Goal: Task Accomplishment & Management: Manage account settings

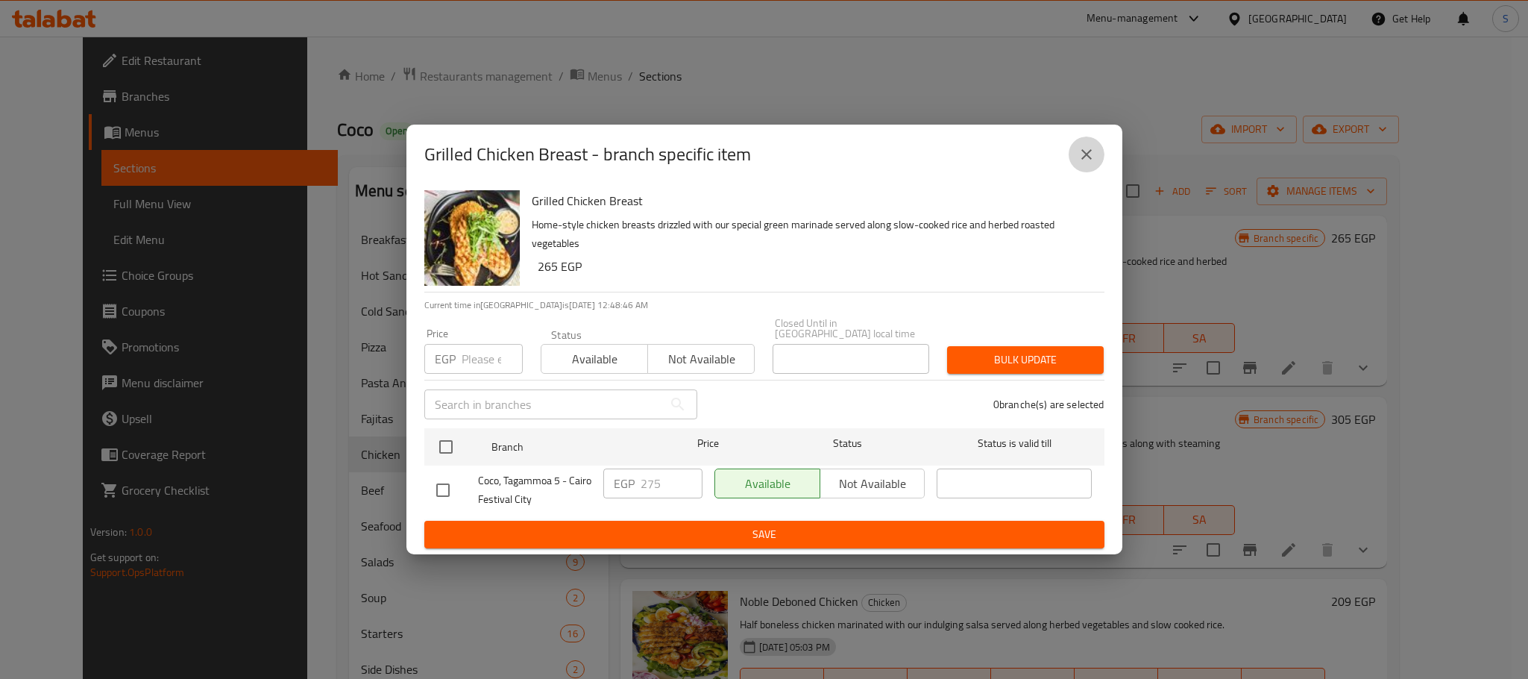
click at [1077, 169] on button "close" at bounding box center [1087, 154] width 36 height 36
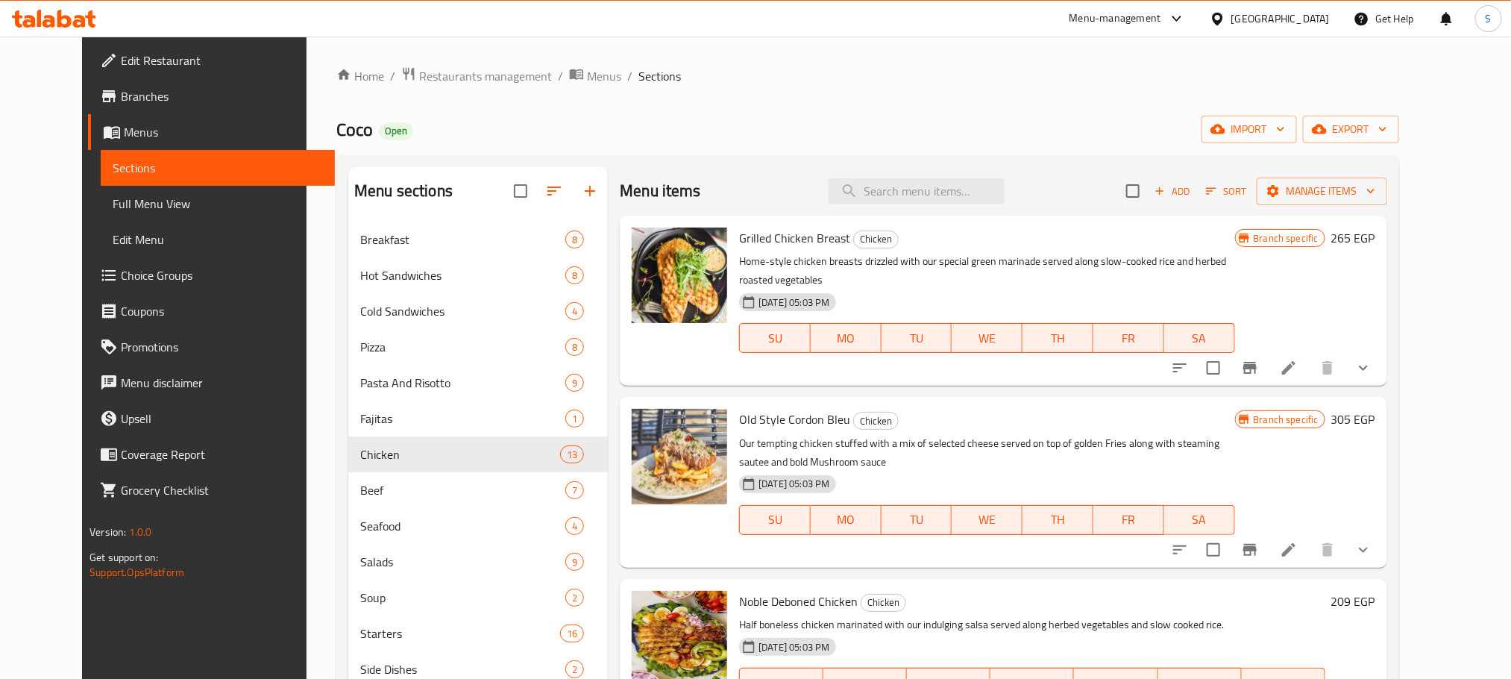
click at [1325, 13] on div "Egypt" at bounding box center [1280, 18] width 98 height 16
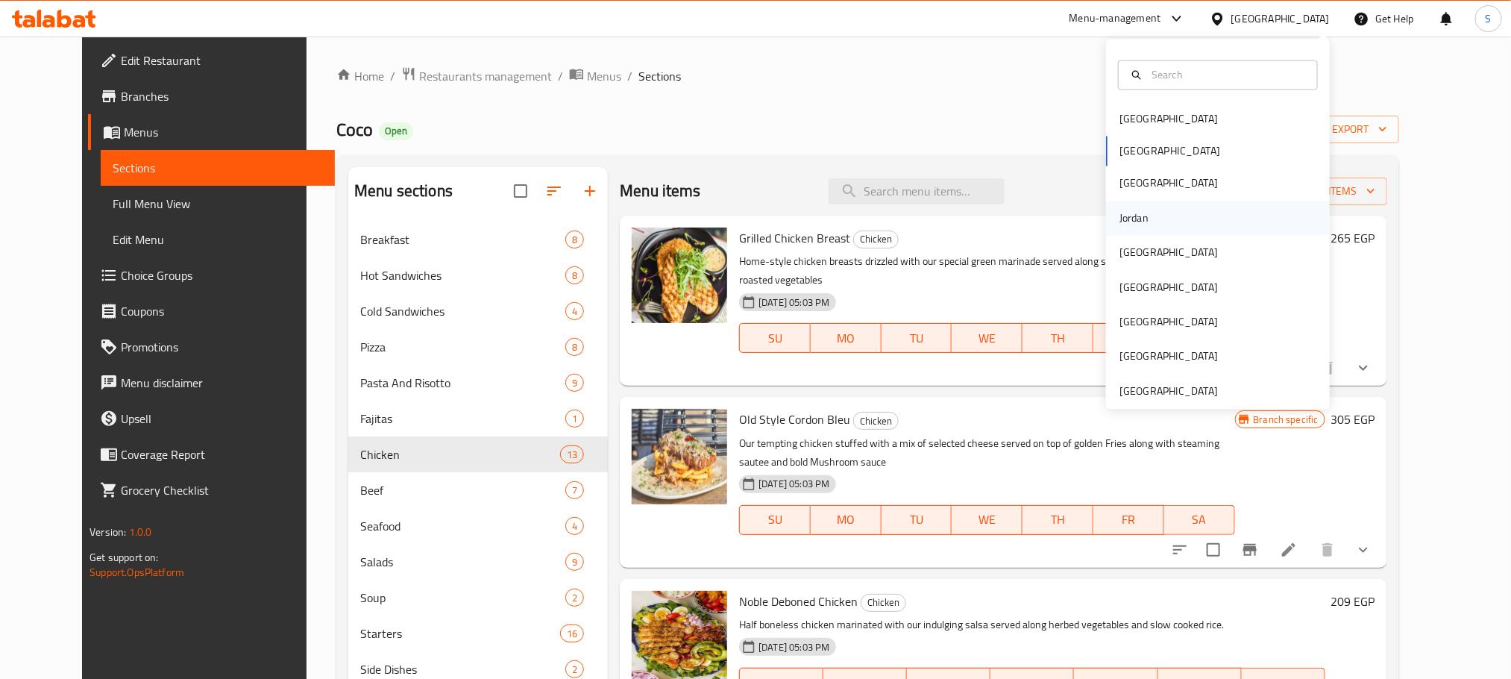
click at [1119, 210] on div "Jordan" at bounding box center [1133, 218] width 29 height 16
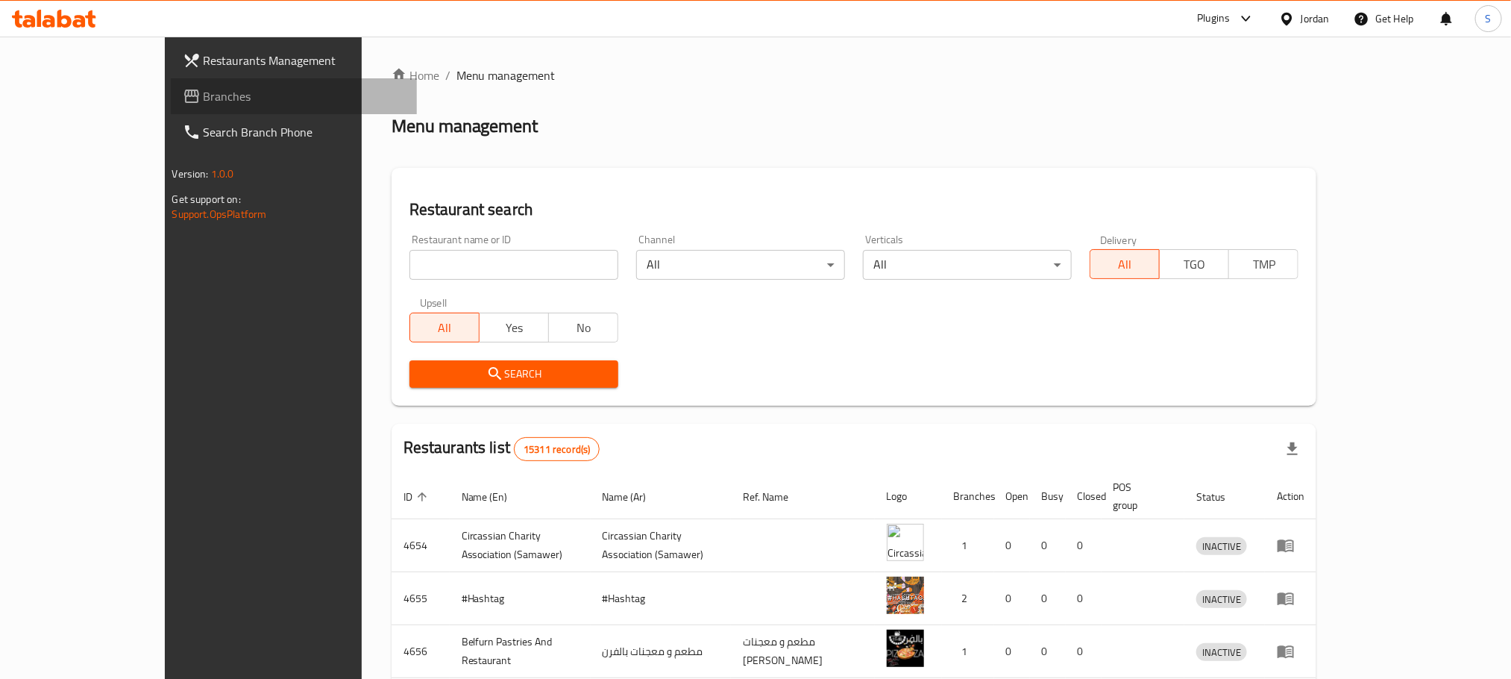
click at [204, 103] on span "Branches" at bounding box center [304, 96] width 201 height 18
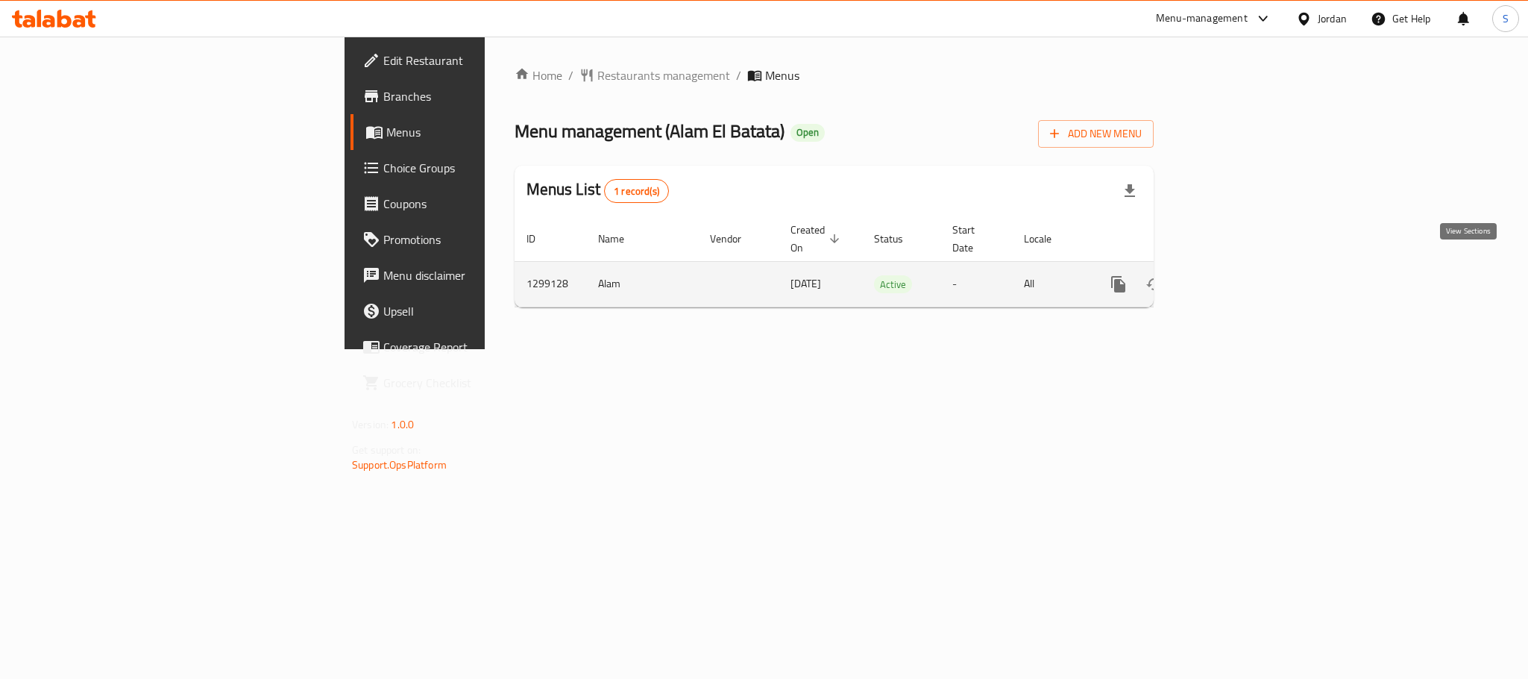
click at [1235, 275] on icon "enhanced table" at bounding box center [1226, 284] width 18 height 18
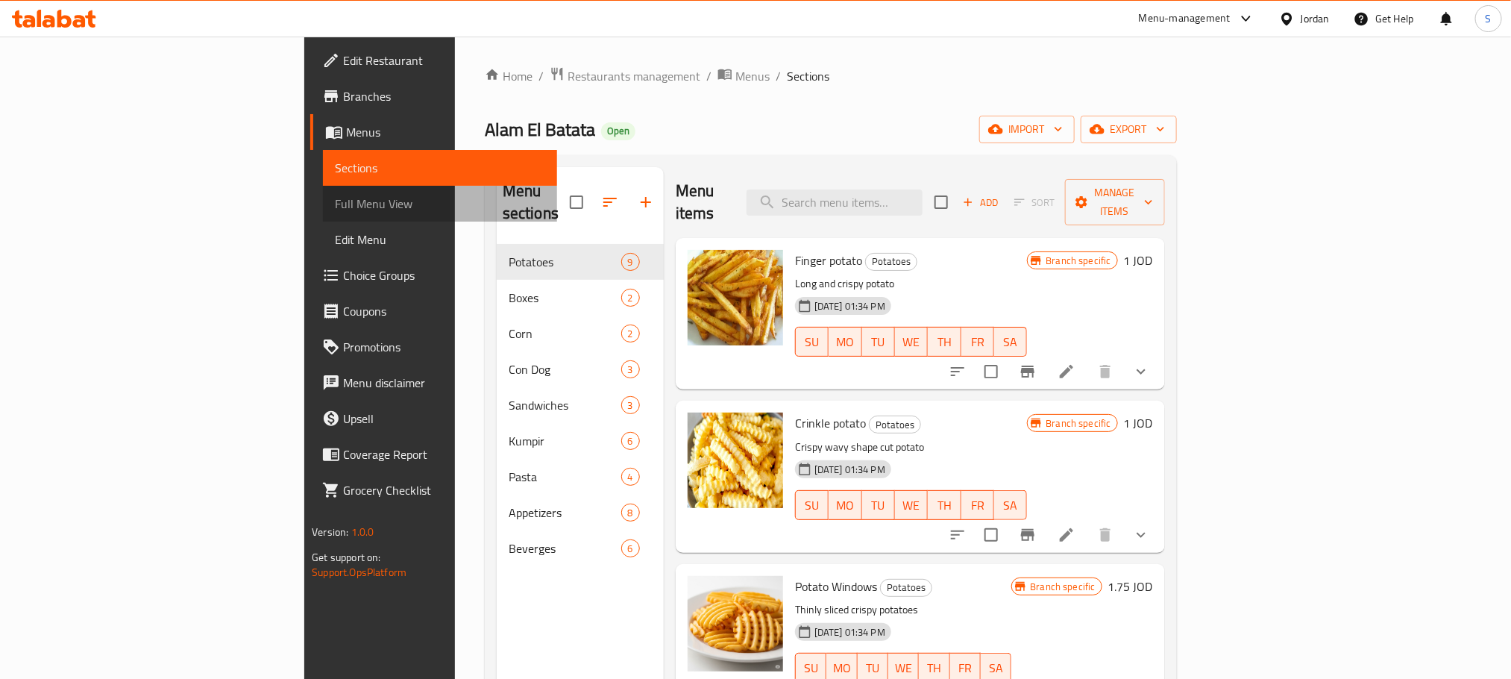
click at [335, 201] on span "Full Menu View" at bounding box center [440, 204] width 210 height 18
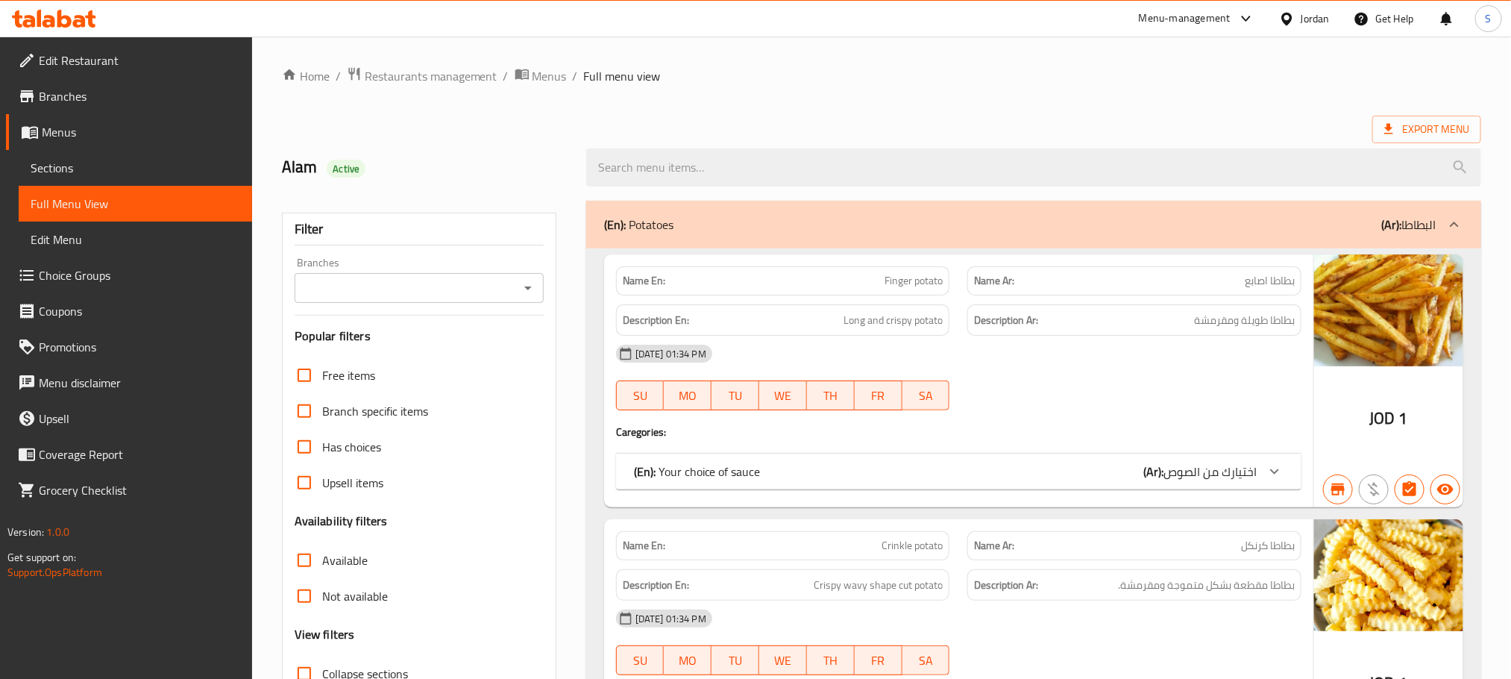
click at [822, 83] on ol "Home / Restaurants management / Menus / Full menu view" at bounding box center [881, 75] width 1199 height 19
click at [85, 177] on link "Sections" at bounding box center [135, 168] width 233 height 36
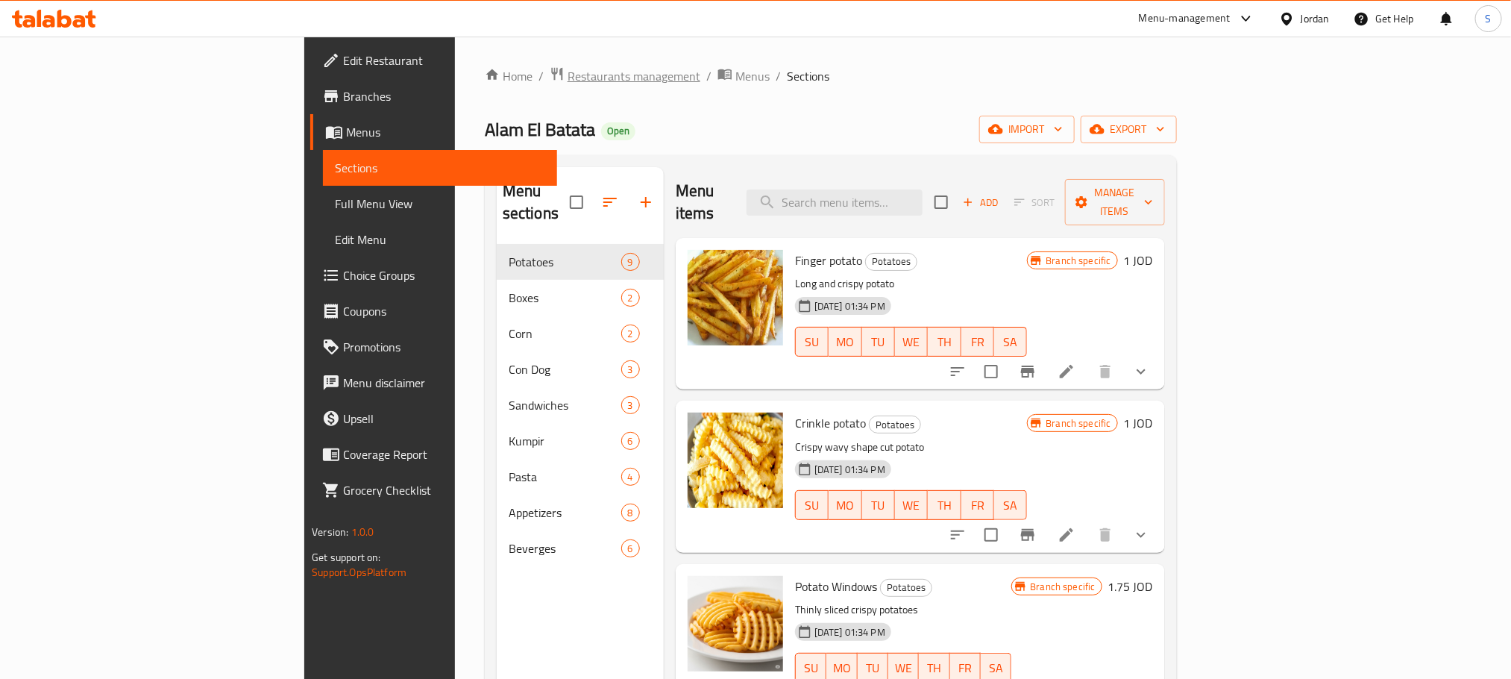
click at [568, 68] on span "Restaurants management" at bounding box center [634, 76] width 133 height 18
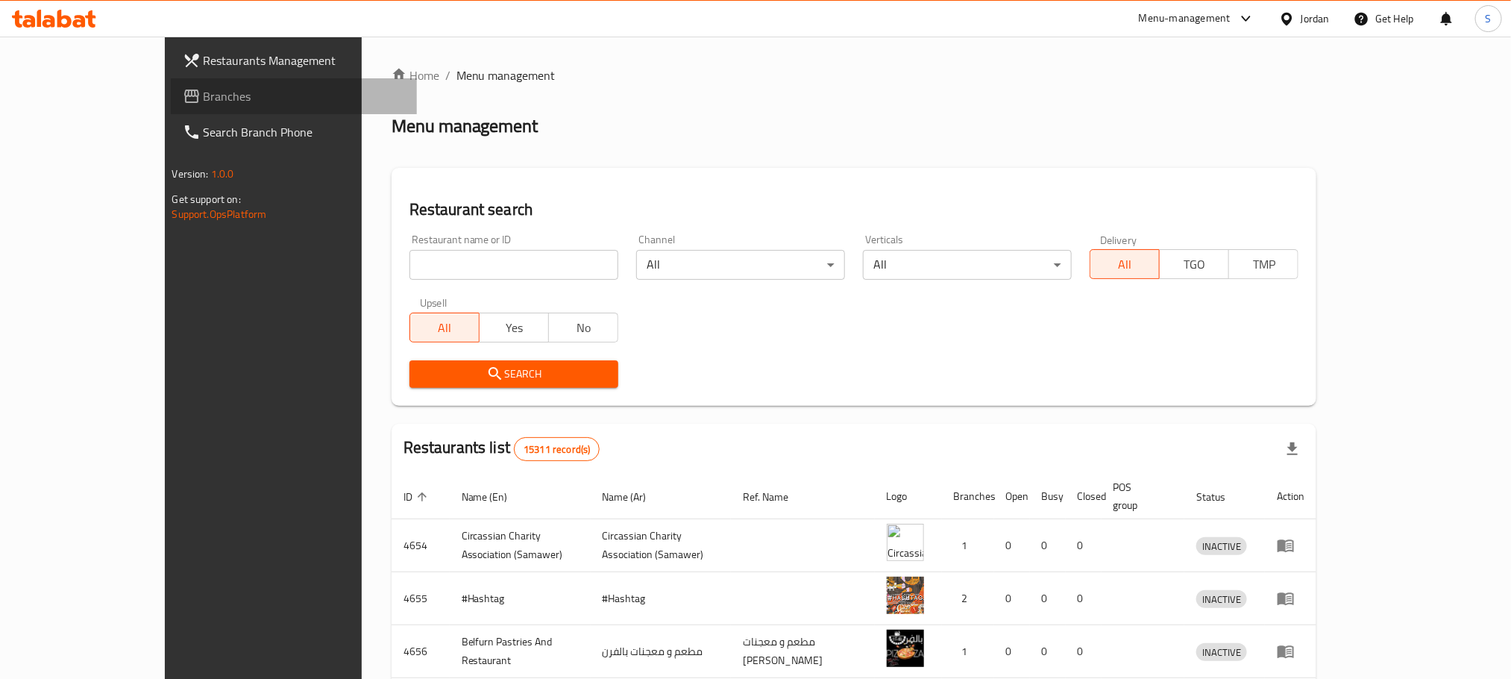
click at [204, 87] on span "Branches" at bounding box center [304, 96] width 201 height 18
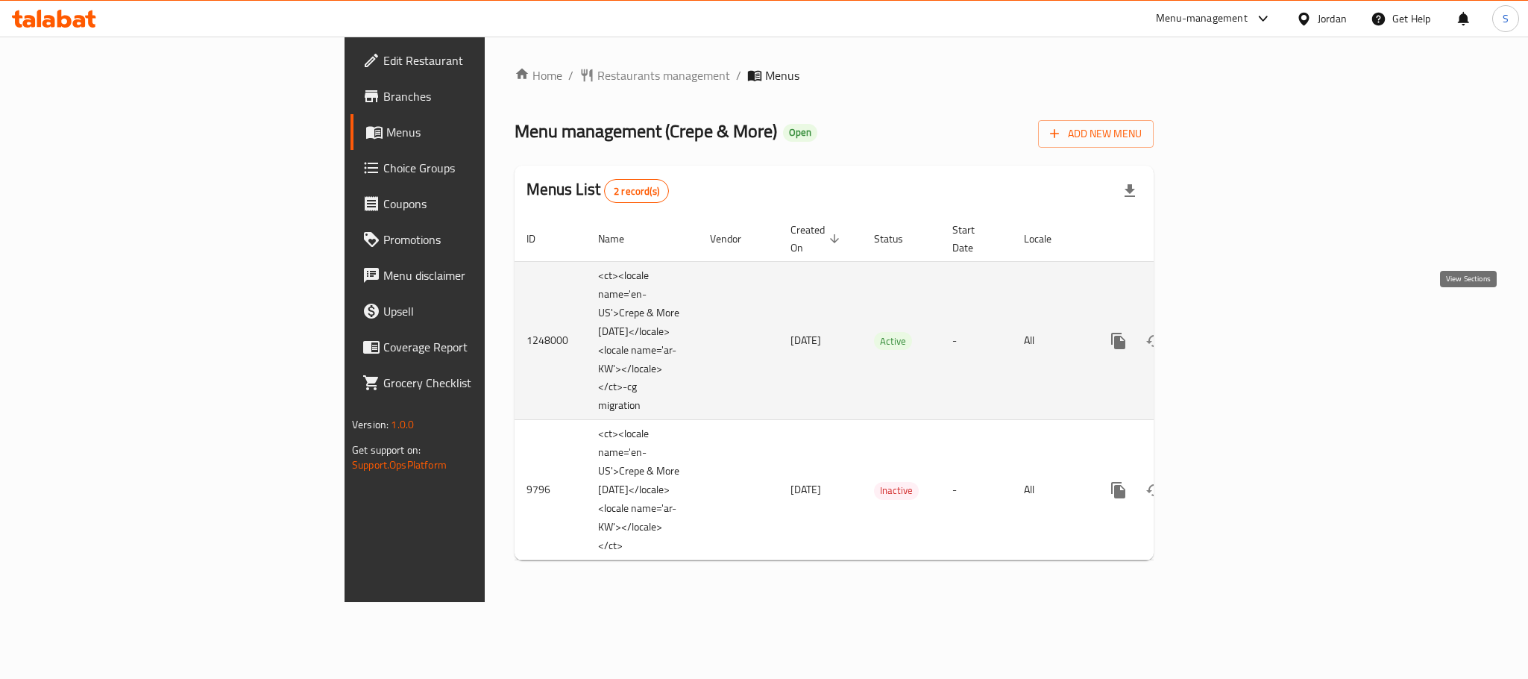
click at [1235, 332] on icon "enhanced table" at bounding box center [1226, 341] width 18 height 18
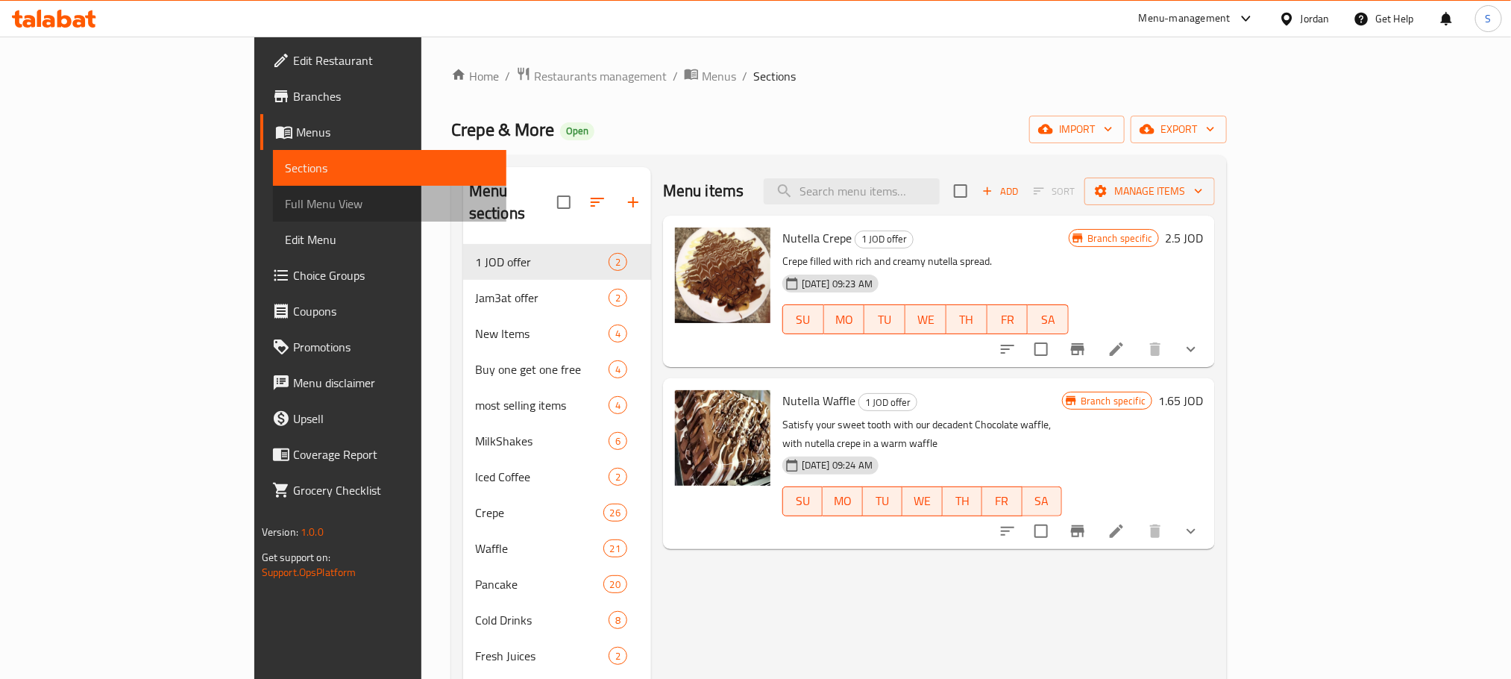
click at [285, 210] on span "Full Menu View" at bounding box center [390, 204] width 210 height 18
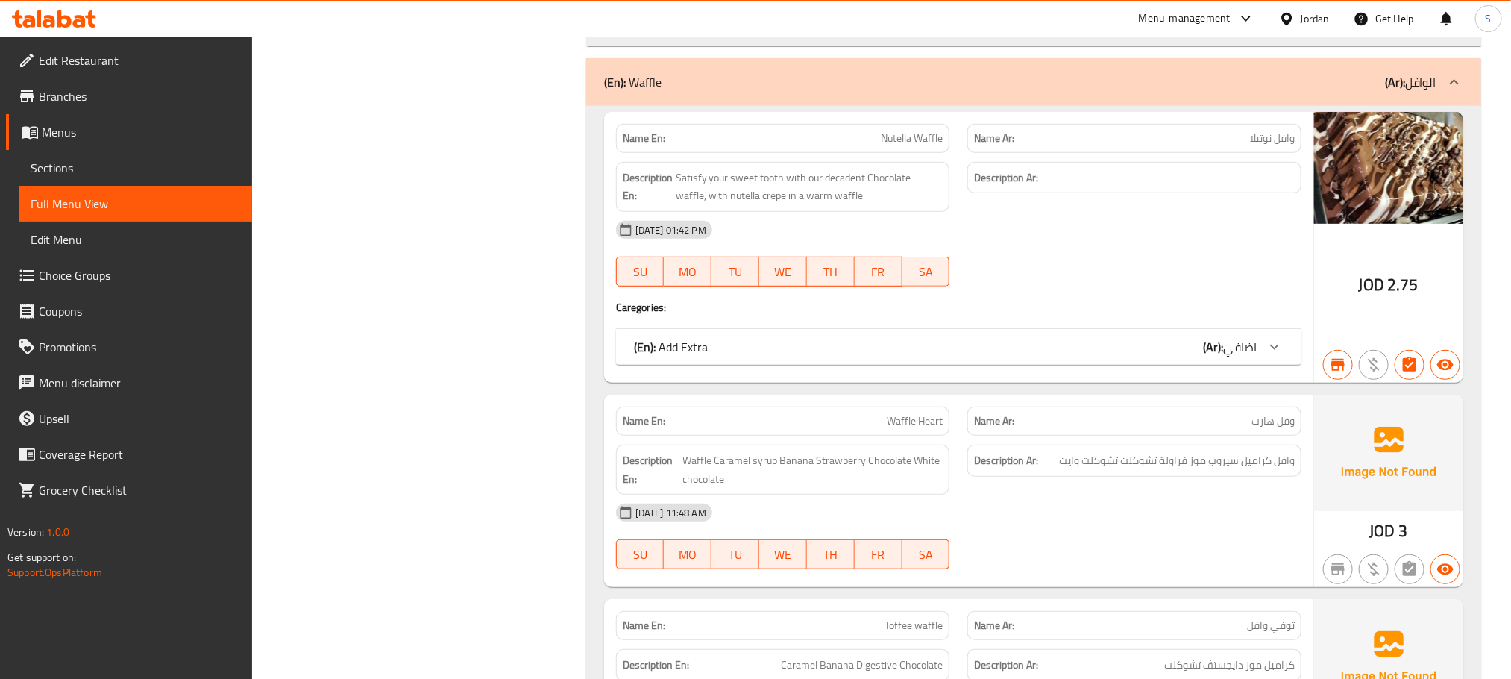
scroll to position [12151, 0]
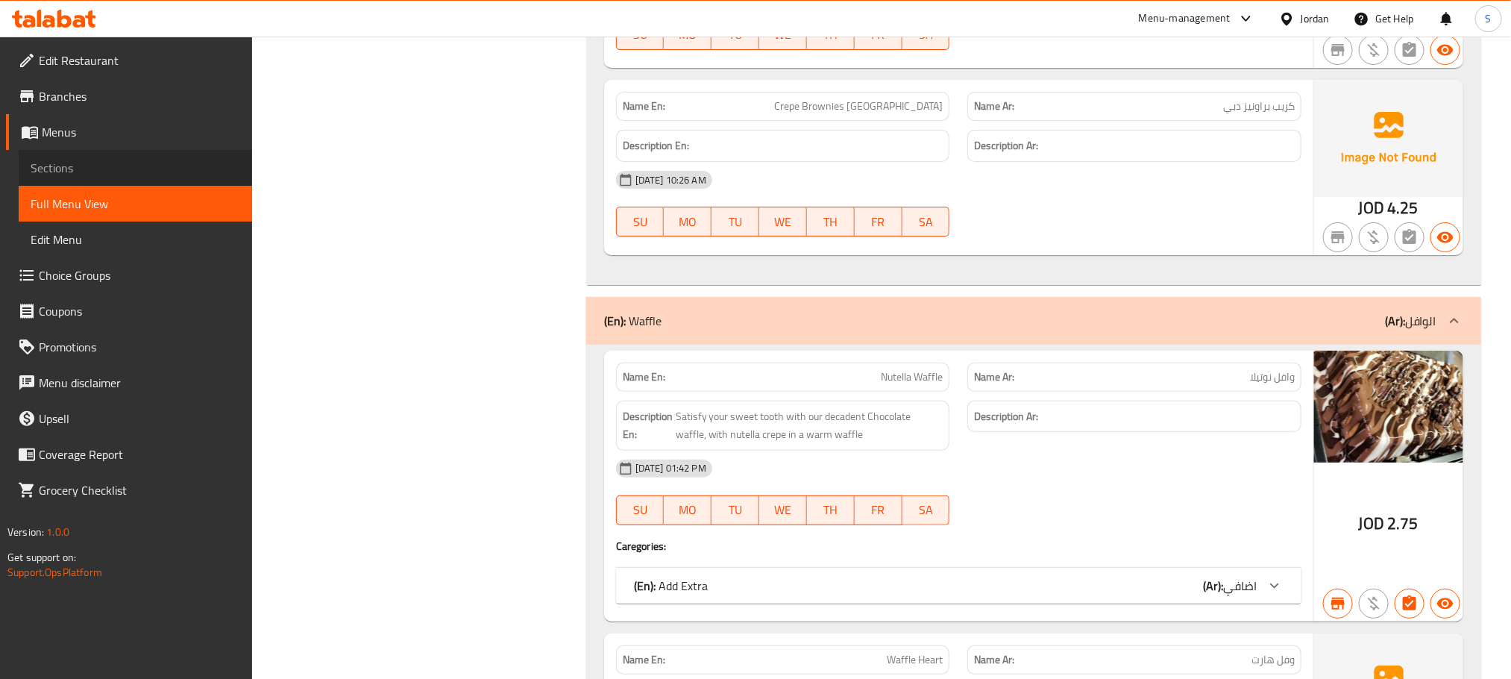
click at [107, 168] on span "Sections" at bounding box center [136, 168] width 210 height 18
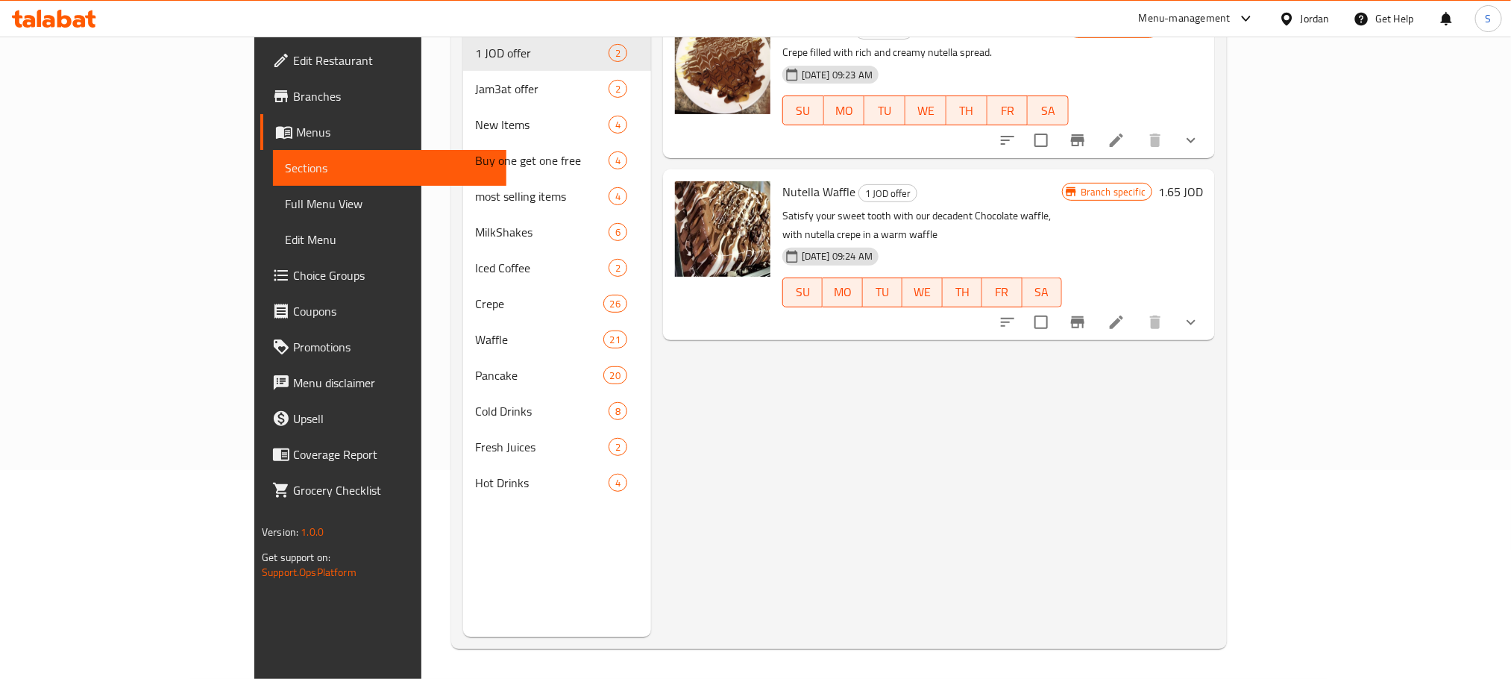
scroll to position [209, 0]
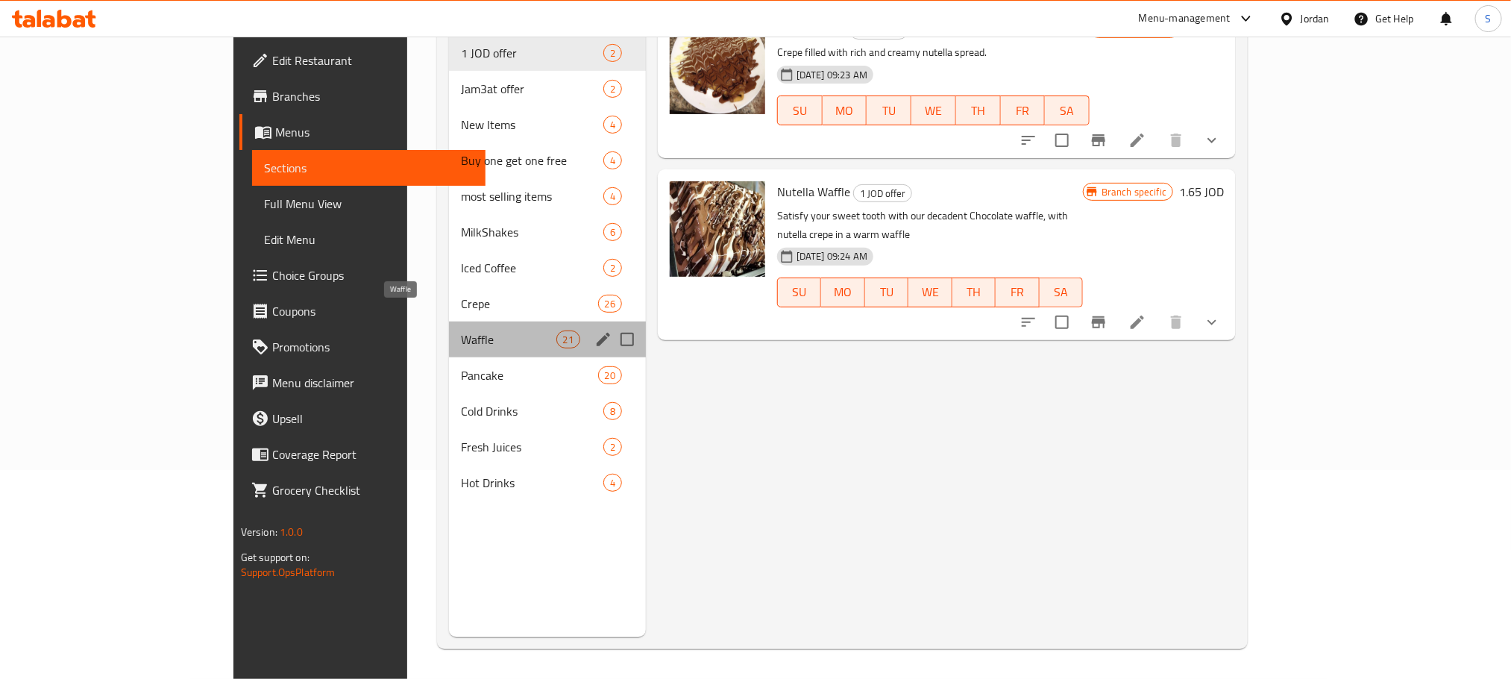
click at [461, 330] on span "Waffle" at bounding box center [508, 339] width 95 height 18
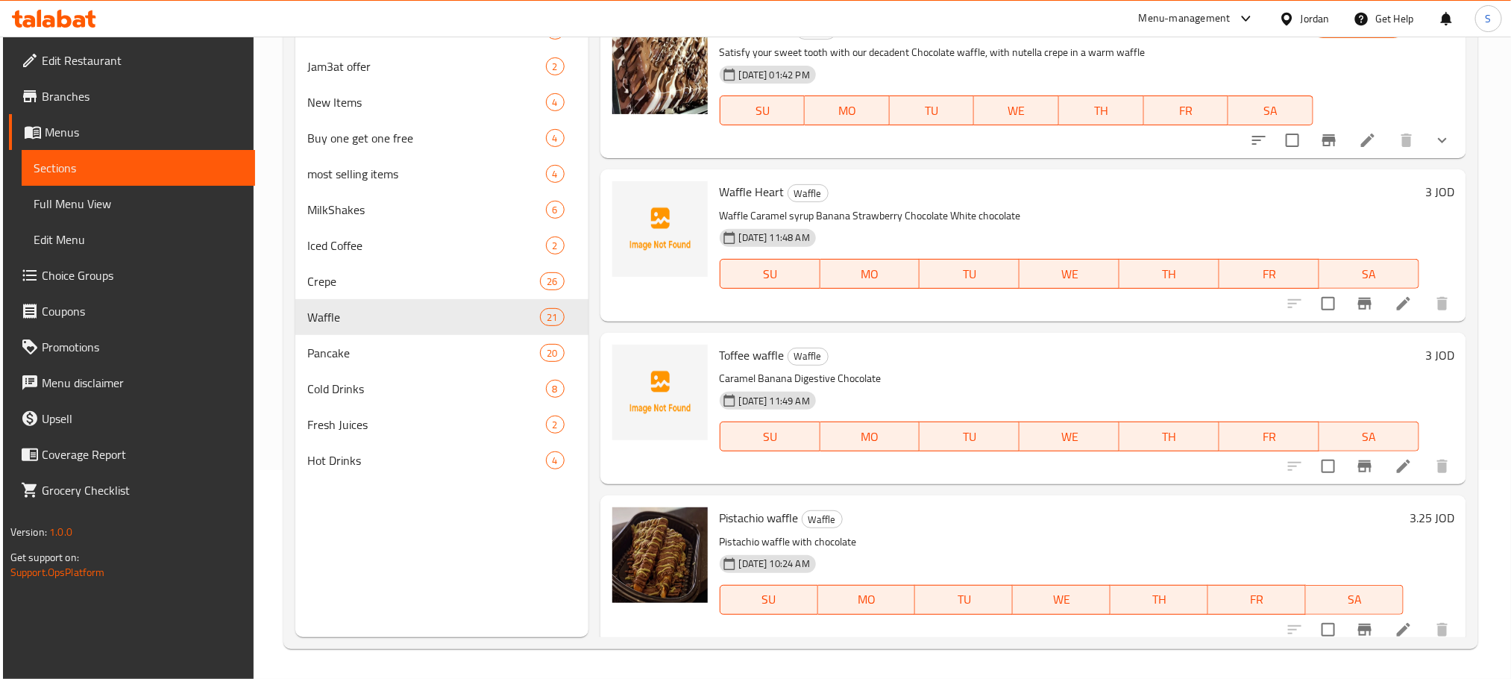
scroll to position [383, 0]
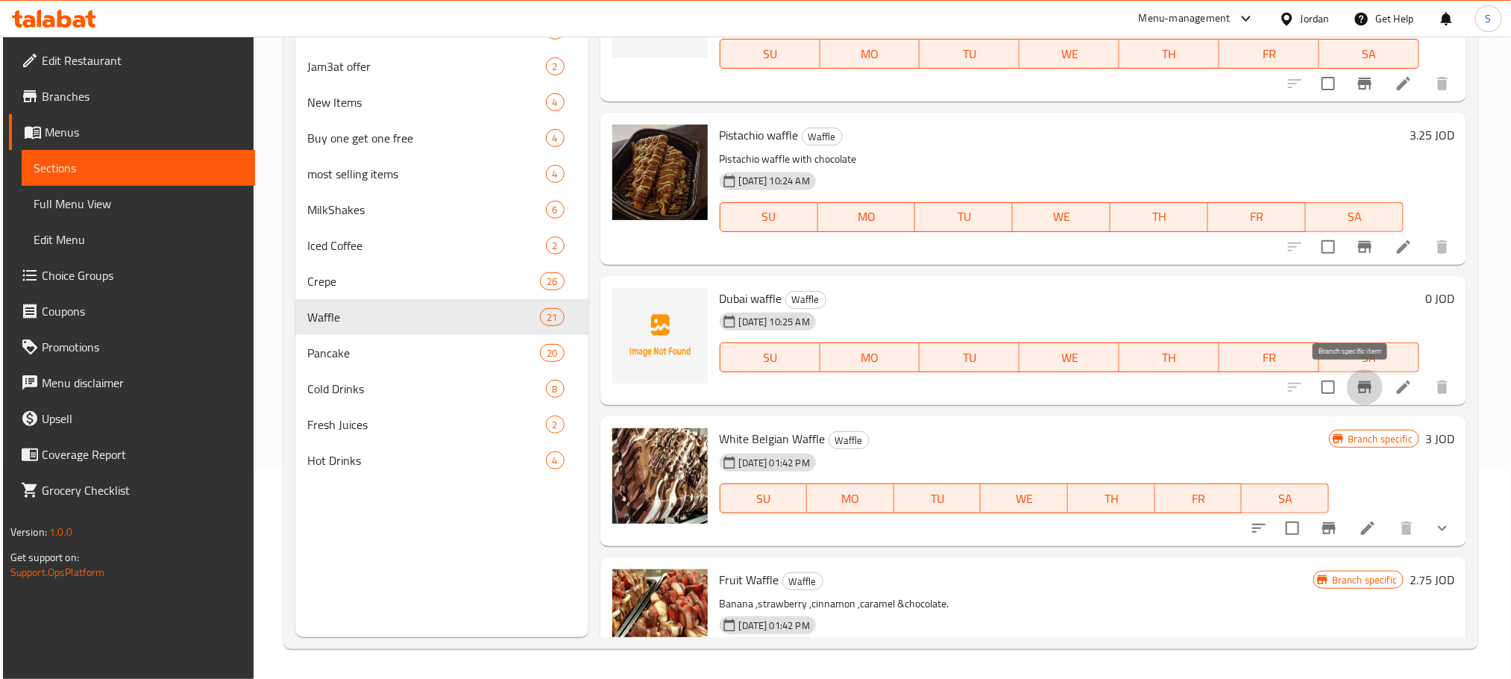
click at [1358, 387] on icon "Branch-specific-item" at bounding box center [1364, 387] width 13 height 12
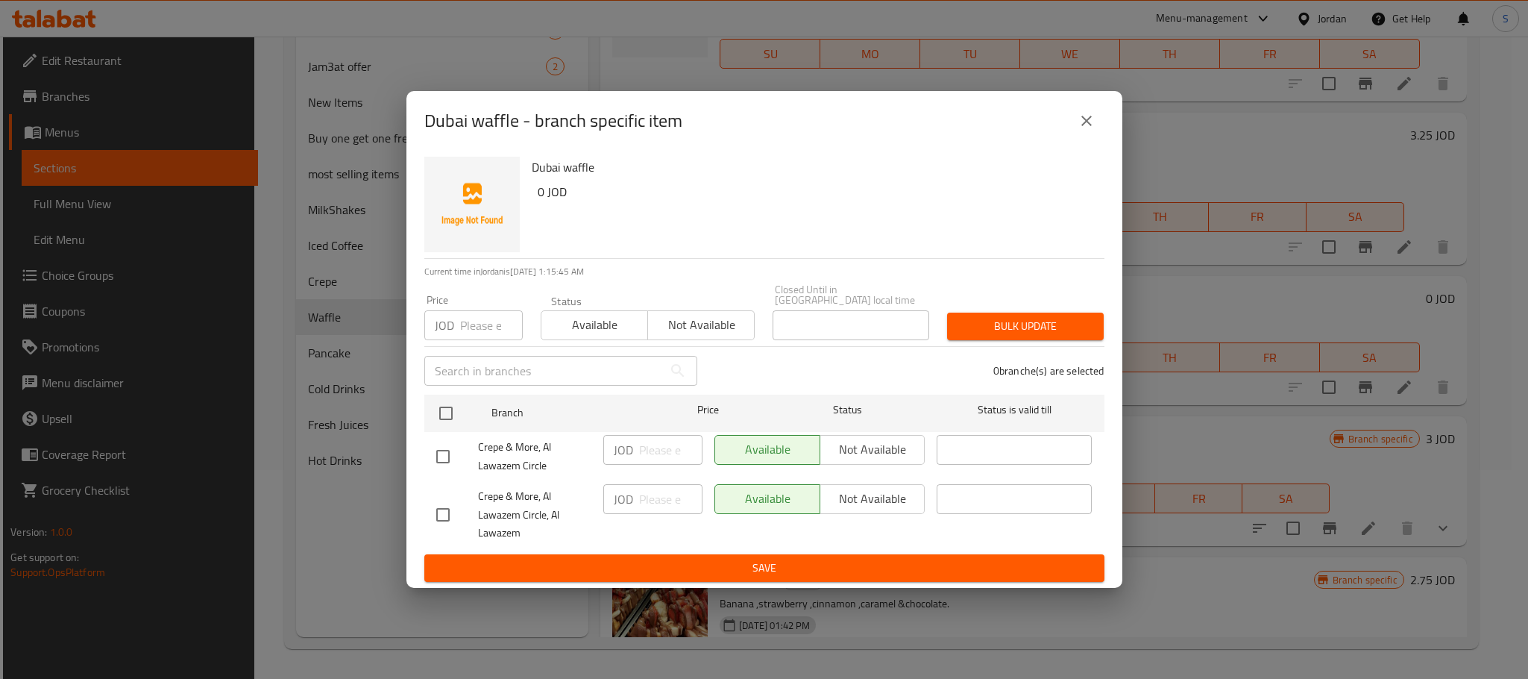
click at [1088, 124] on icon "close" at bounding box center [1086, 121] width 10 height 10
